Goal: Find specific page/section: Find specific page/section

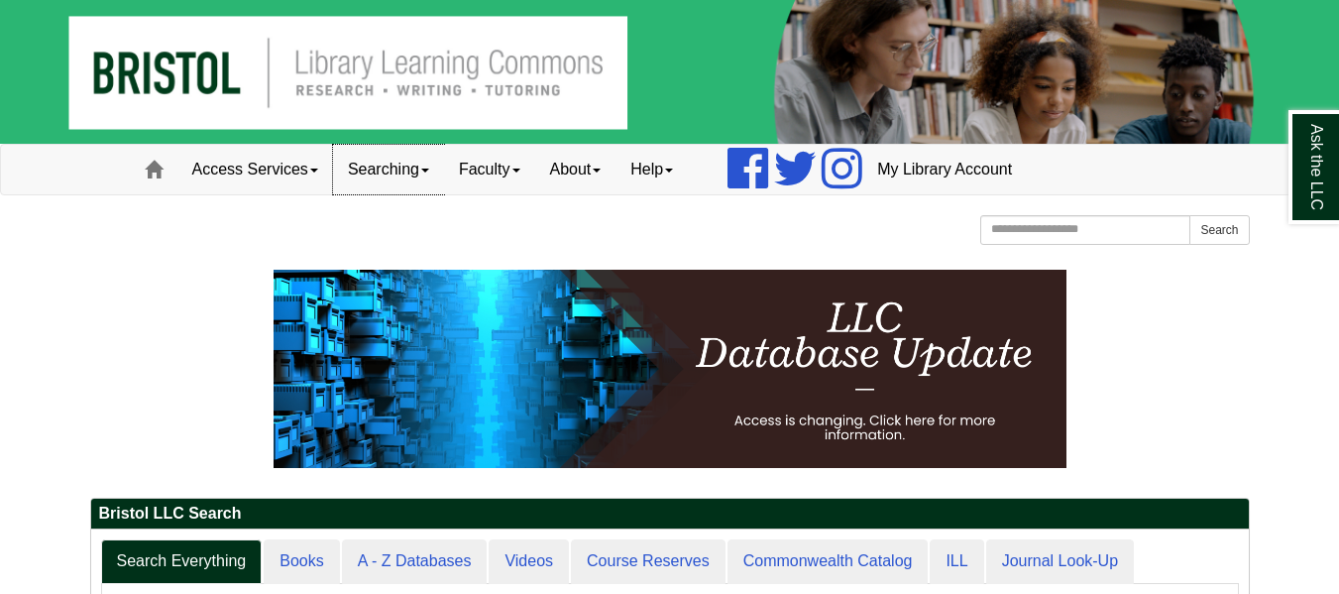
click at [442, 172] on link "Searching" at bounding box center [388, 170] width 111 height 50
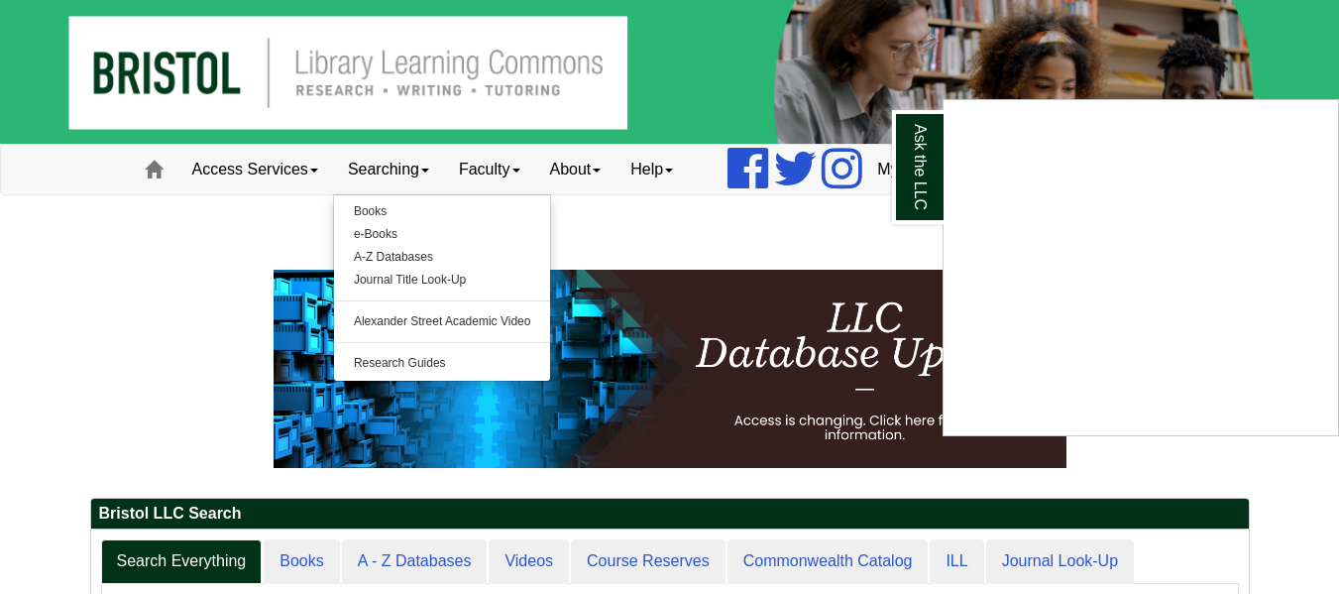
click at [384, 239] on div "Ask the LLC" at bounding box center [669, 297] width 1339 height 594
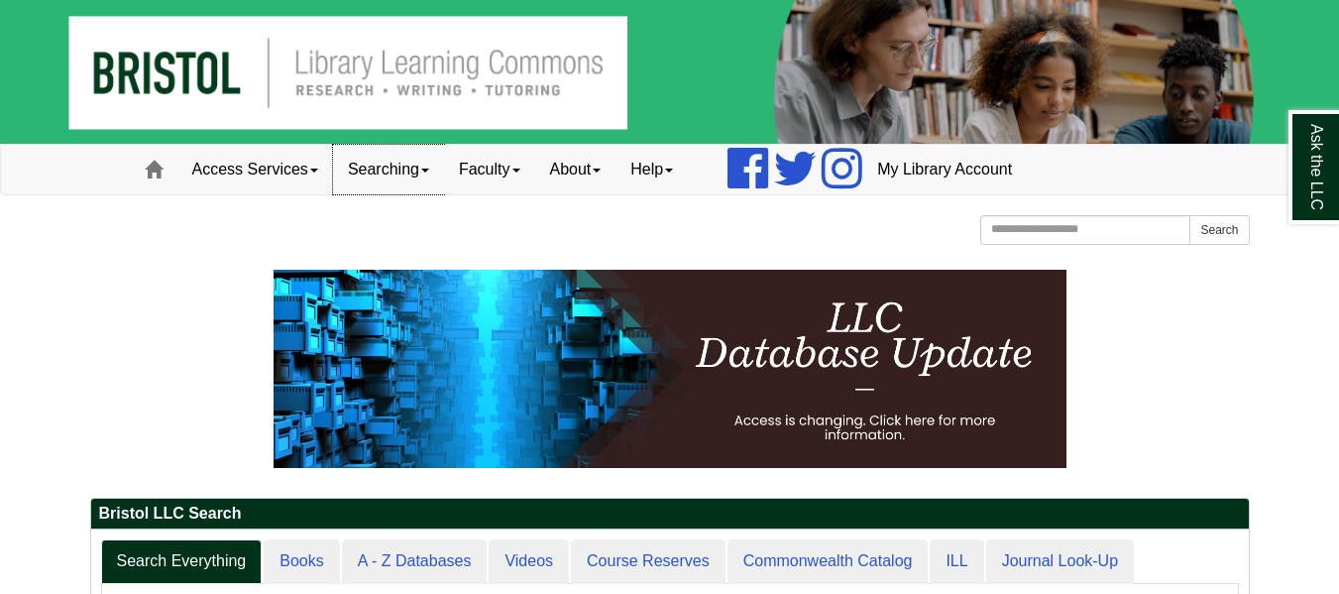
click at [394, 177] on link "Searching" at bounding box center [388, 170] width 111 height 50
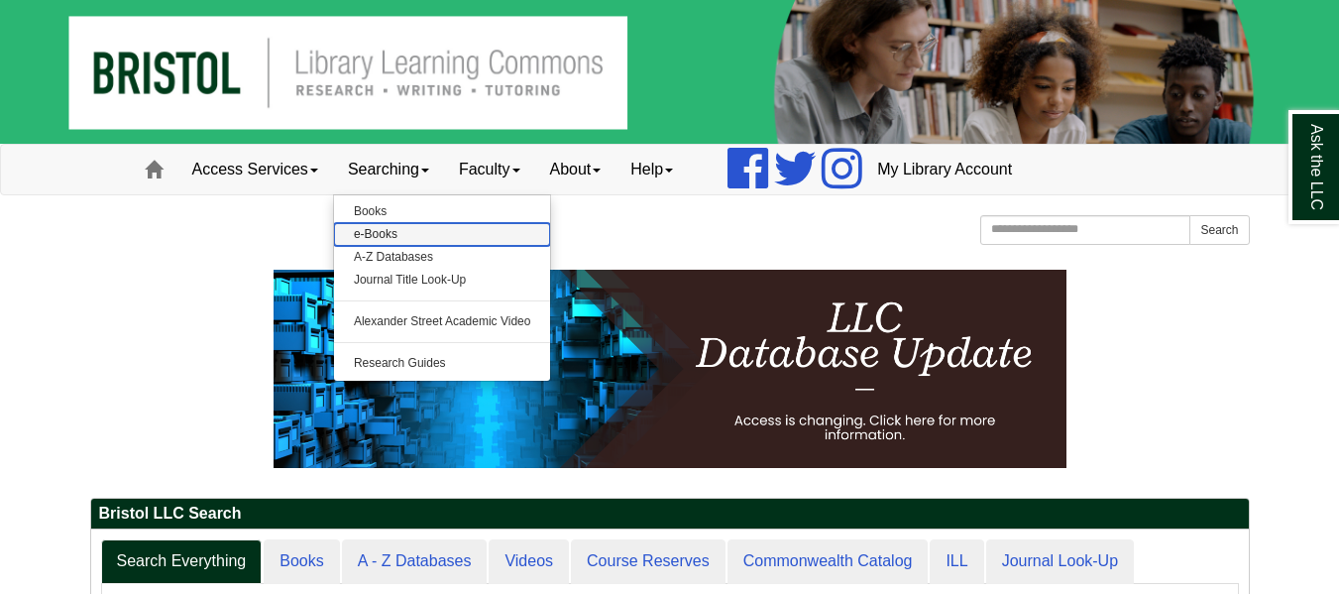
click at [397, 237] on link "e-Books" at bounding box center [442, 234] width 217 height 23
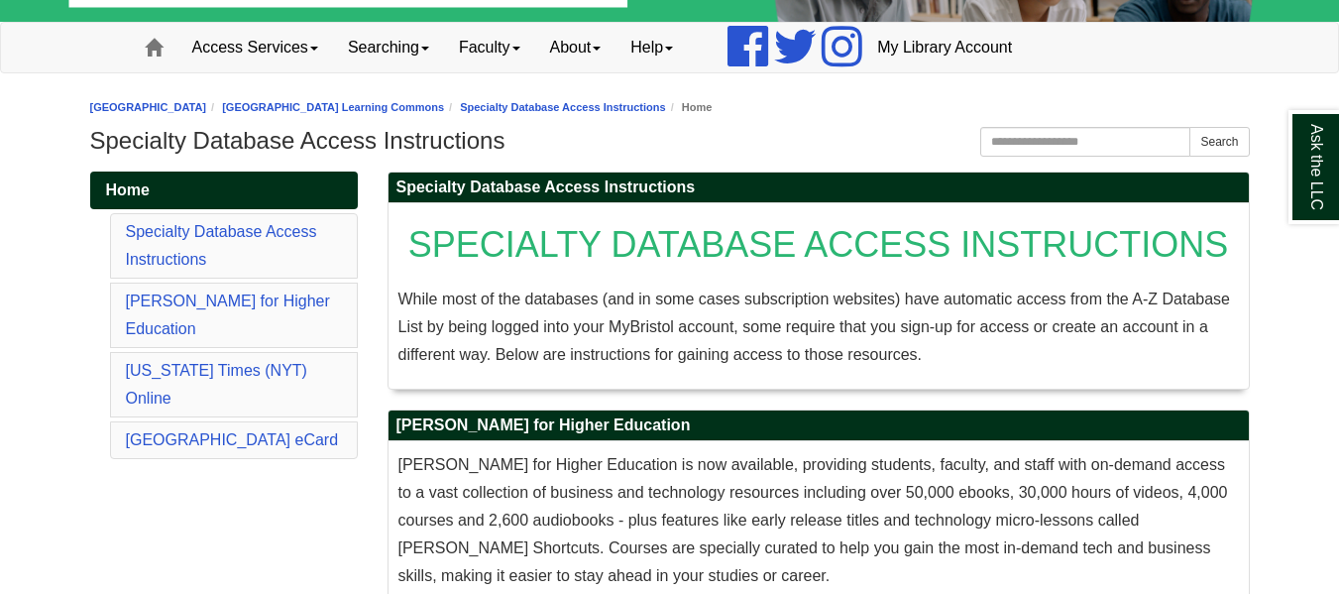
scroll to position [123, 0]
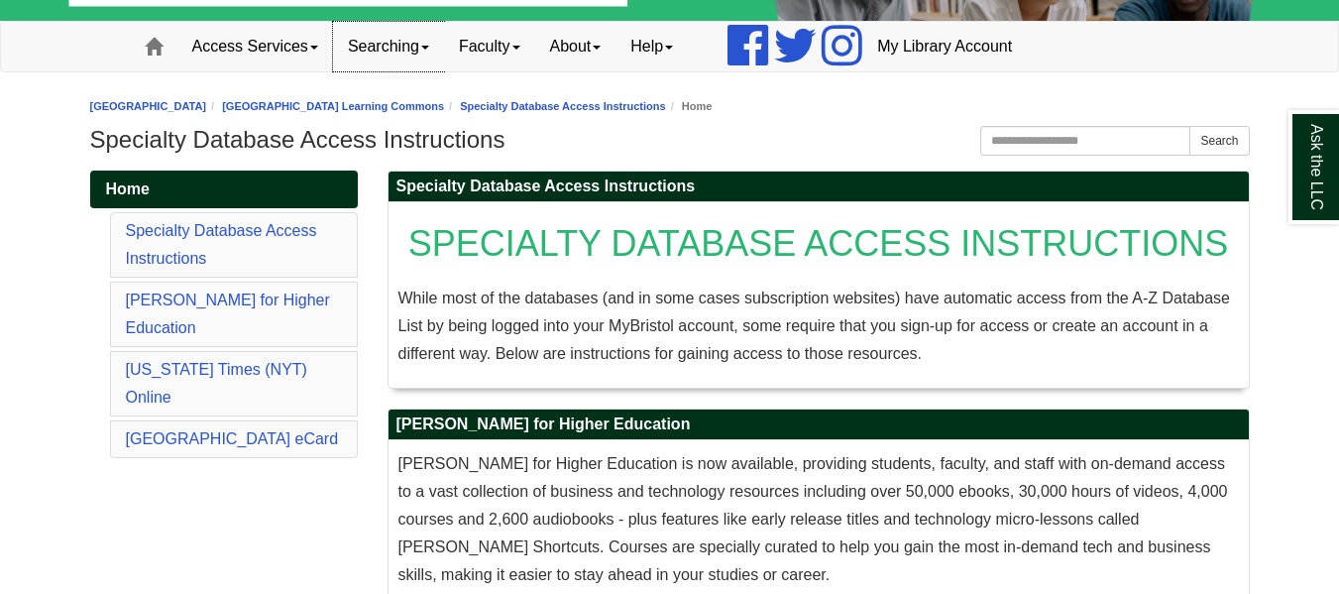
click at [442, 49] on link "Searching" at bounding box center [388, 47] width 111 height 50
